Goal: Task Accomplishment & Management: Complete application form

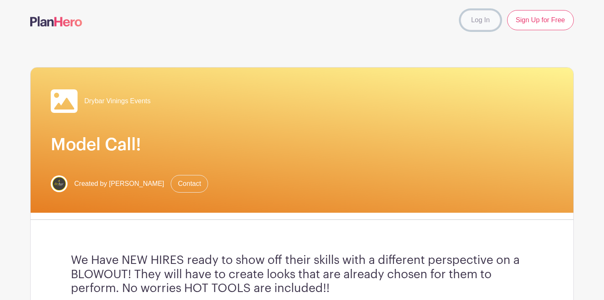
click at [474, 19] on link "Log In" at bounding box center [480, 20] width 39 height 20
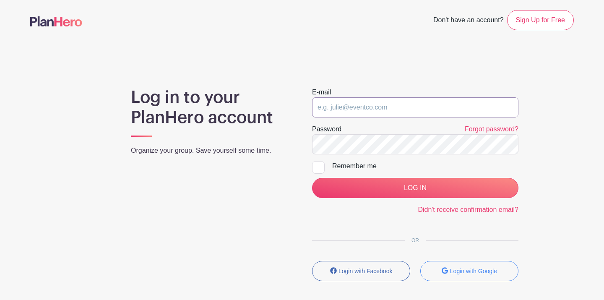
click at [379, 104] on input "email" at bounding box center [415, 107] width 206 height 20
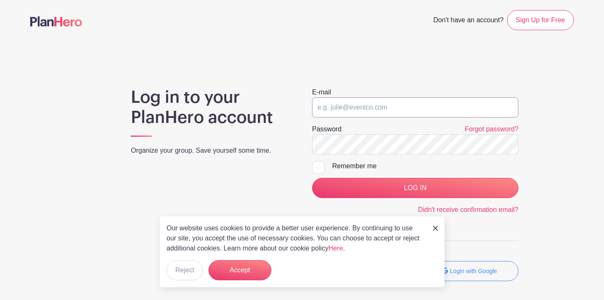
paste input "[EMAIL_ADDRESS][DOMAIN_NAME]"
click at [319, 110] on input "[EMAIL_ADDRESS][DOMAIN_NAME]" at bounding box center [415, 107] width 206 height 20
type input "[EMAIL_ADDRESS][DOMAIN_NAME]"
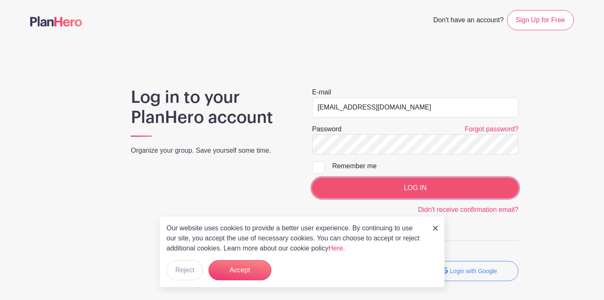
click at [381, 184] on input "LOG IN" at bounding box center [415, 188] width 206 height 20
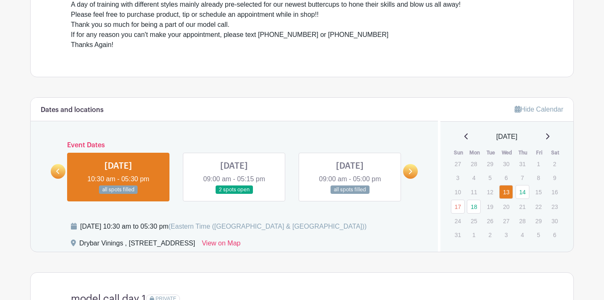
scroll to position [312, 0]
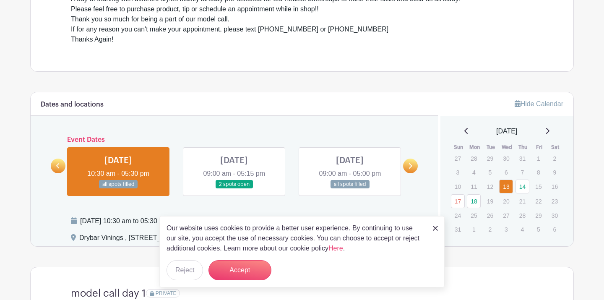
click at [234, 189] on link at bounding box center [234, 189] width 0 height 0
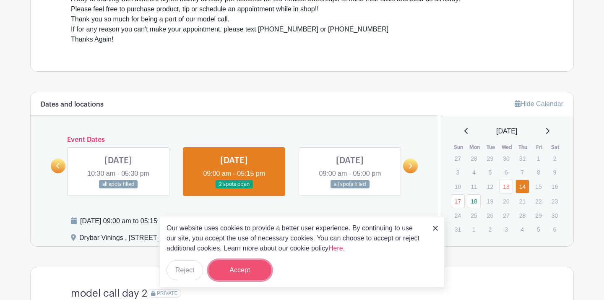
click at [269, 269] on button "Accept" at bounding box center [240, 270] width 63 height 20
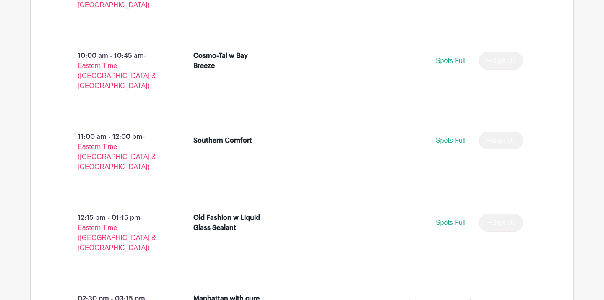
scroll to position [636, 0]
